Goal: Navigation & Orientation: Find specific page/section

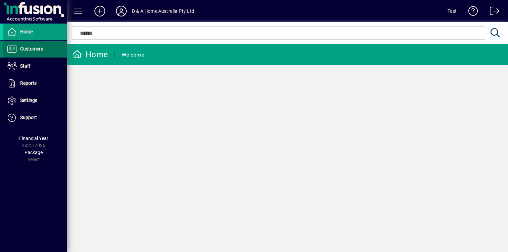
click at [55, 47] on span at bounding box center [35, 49] width 64 height 16
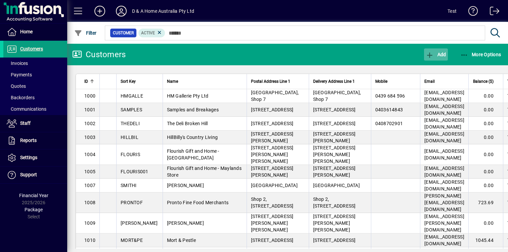
click at [442, 57] on span "button" at bounding box center [436, 54] width 24 height 16
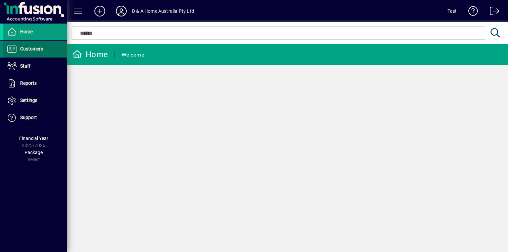
click at [34, 51] on span "Customers" at bounding box center [23, 49] width 40 height 8
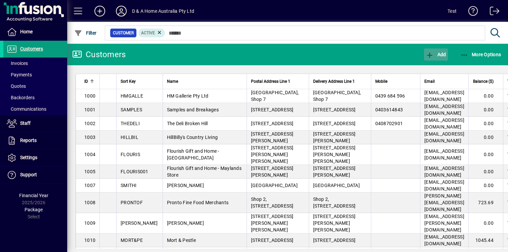
click at [444, 55] on span "Add" at bounding box center [436, 54] width 20 height 5
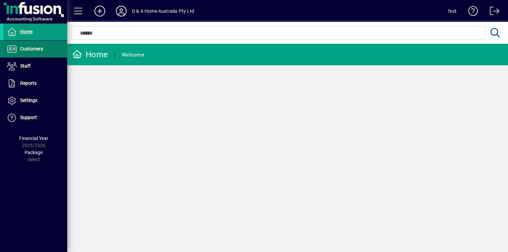
click at [45, 45] on span at bounding box center [35, 49] width 64 height 16
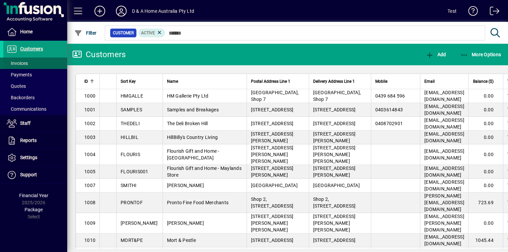
click at [36, 62] on span at bounding box center [35, 63] width 64 height 16
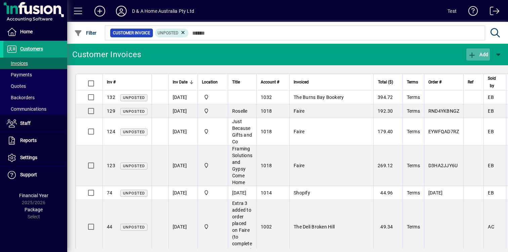
click at [475, 56] on icon "button" at bounding box center [472, 55] width 8 height 7
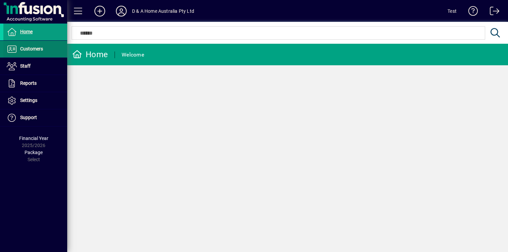
click at [31, 49] on span "Customers" at bounding box center [31, 48] width 23 height 5
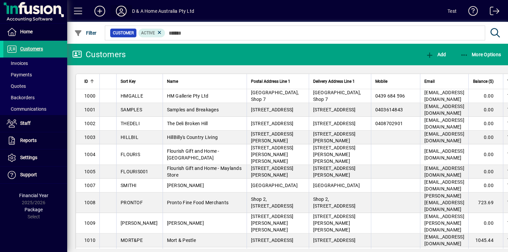
click at [121, 13] on icon at bounding box center [121, 11] width 13 height 11
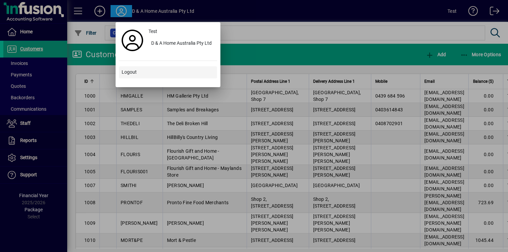
click at [132, 73] on span "Logout" at bounding box center [129, 72] width 15 height 7
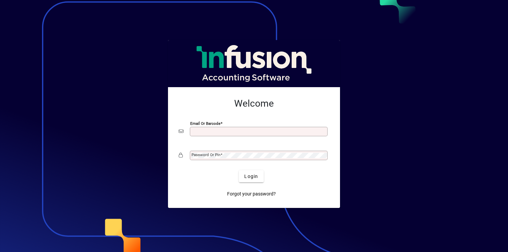
type input "**********"
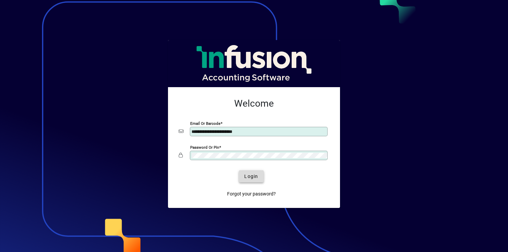
click at [253, 181] on span "submit" at bounding box center [251, 176] width 25 height 16
